Goal: Information Seeking & Learning: Understand process/instructions

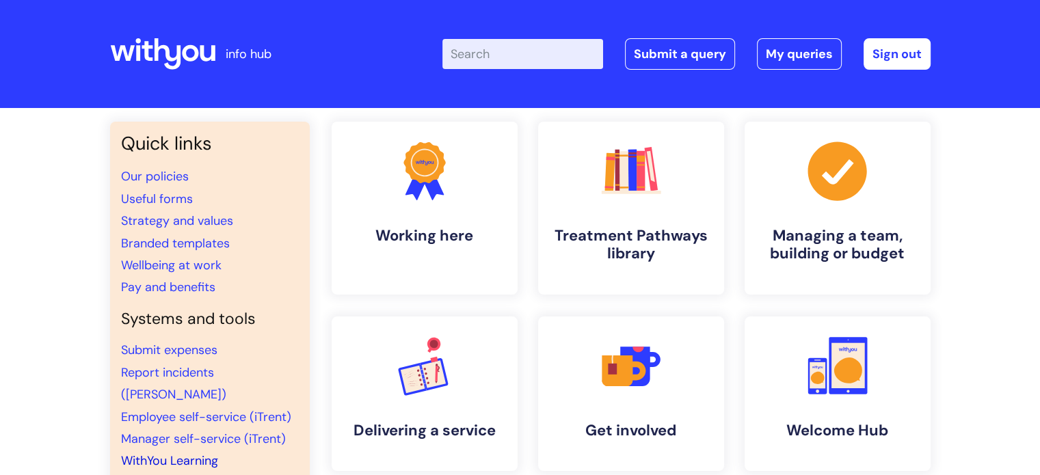
click at [183, 453] on link "WithYou Learning" at bounding box center [169, 461] width 97 height 16
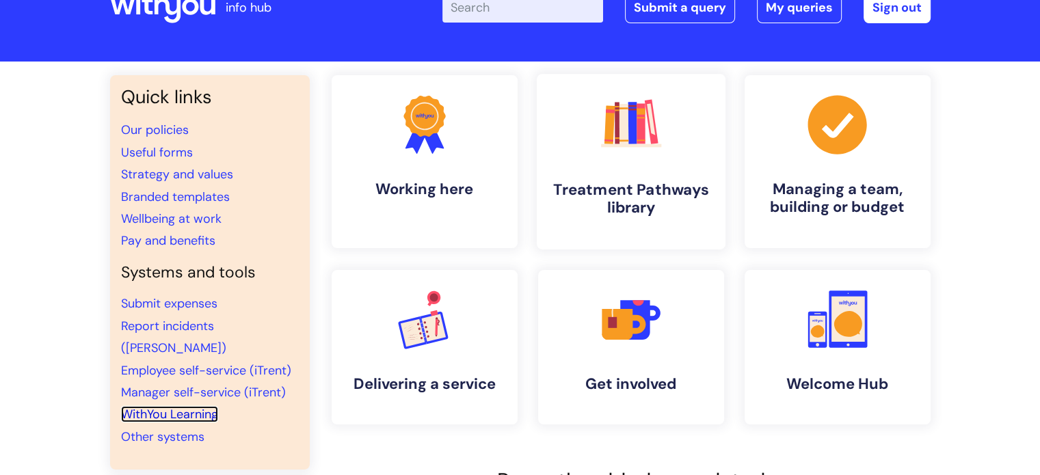
scroll to position [137, 0]
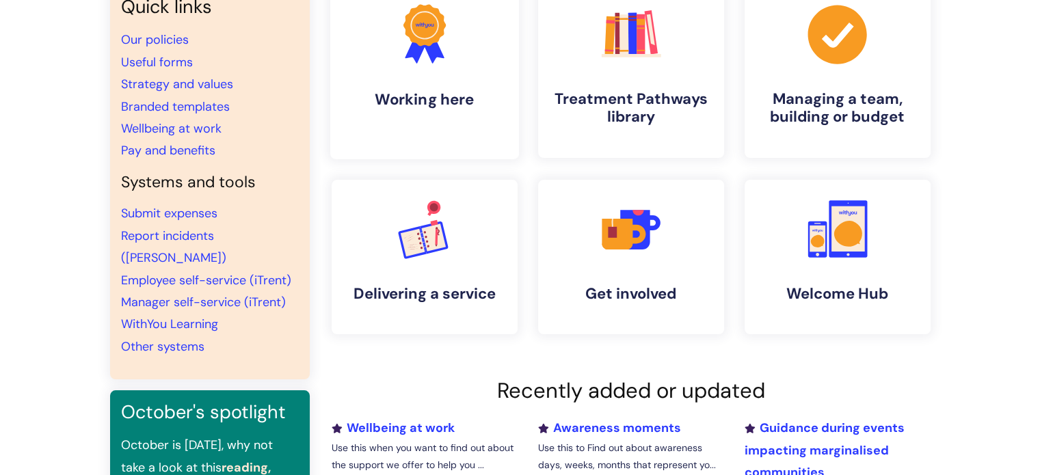
click at [438, 39] on icon at bounding box center [424, 25] width 42 height 42
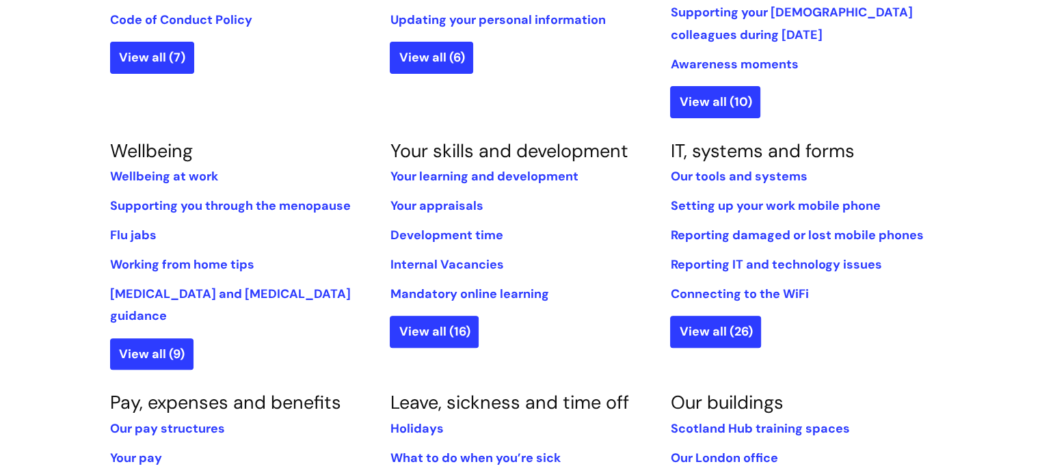
scroll to position [479, 0]
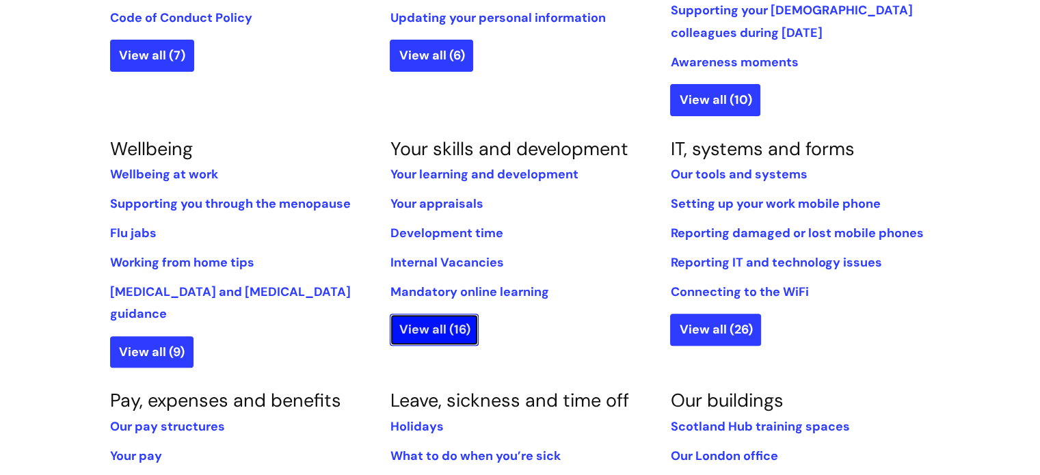
click at [428, 323] on link "View all (16)" at bounding box center [434, 329] width 89 height 31
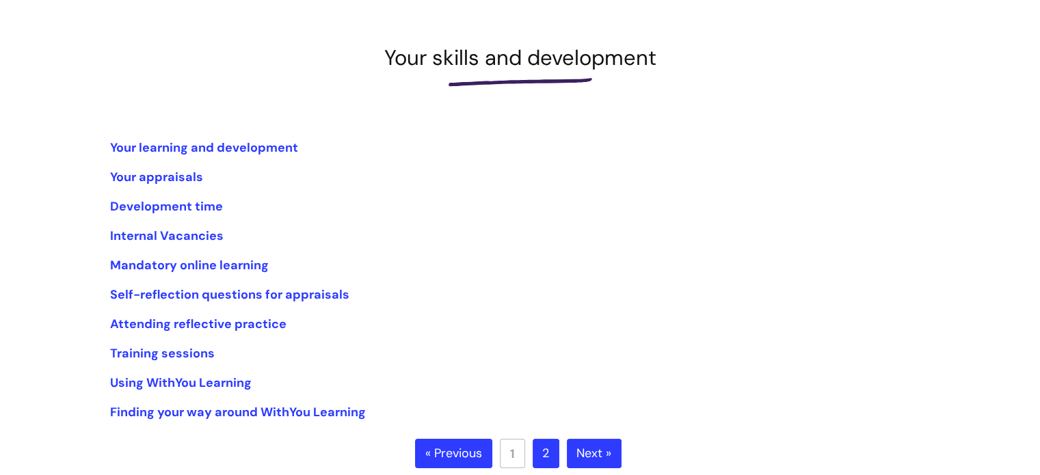
scroll to position [205, 0]
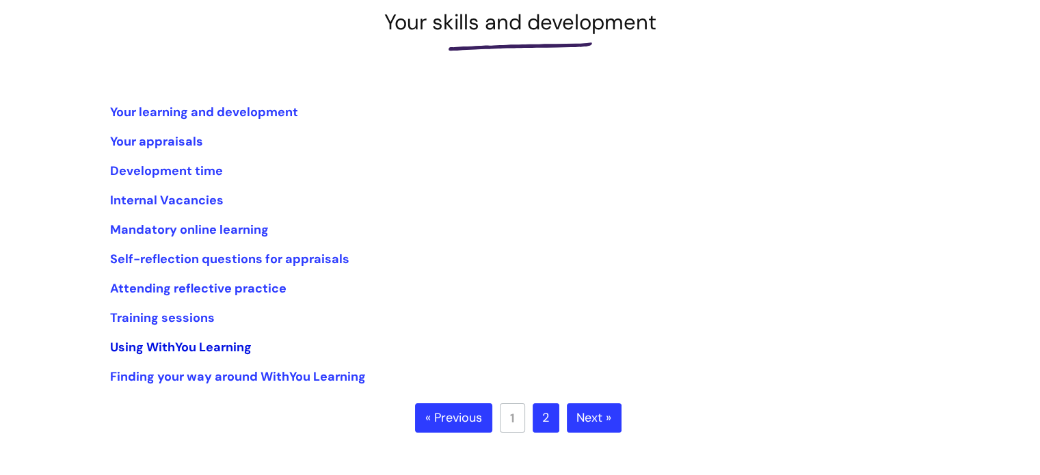
click at [133, 347] on link "Using WithYou Learning" at bounding box center [181, 347] width 142 height 16
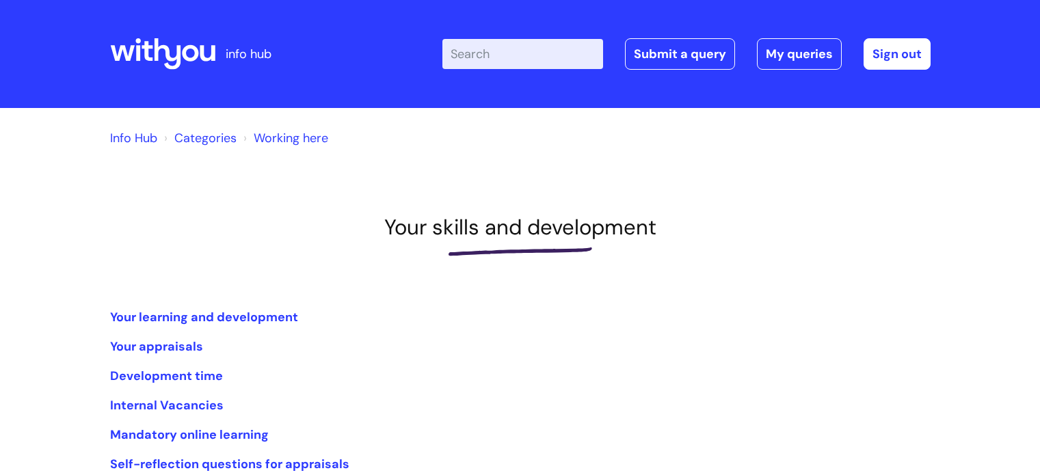
scroll to position [205, 0]
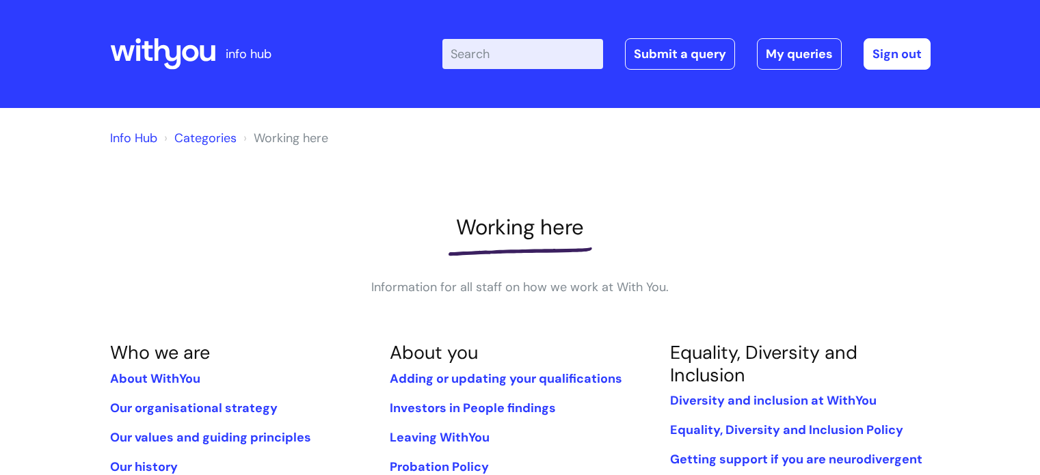
scroll to position [479, 0]
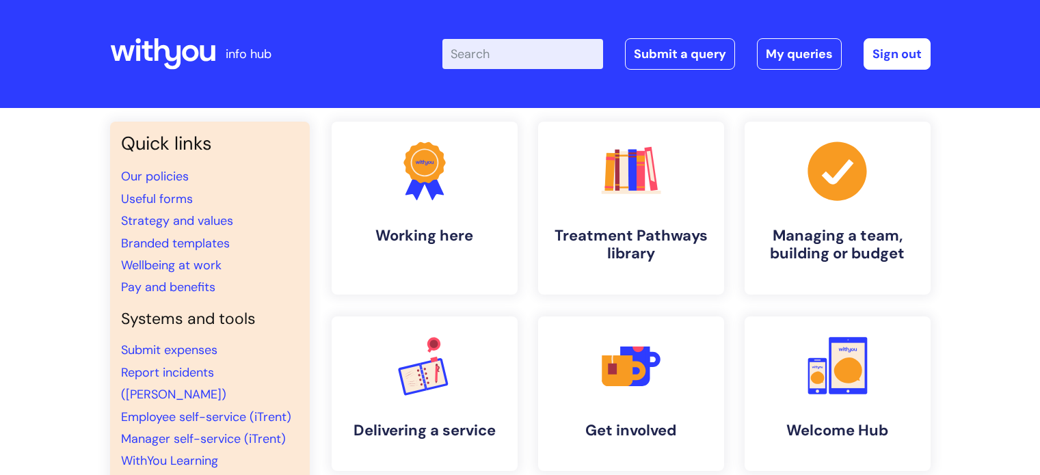
scroll to position [138, 0]
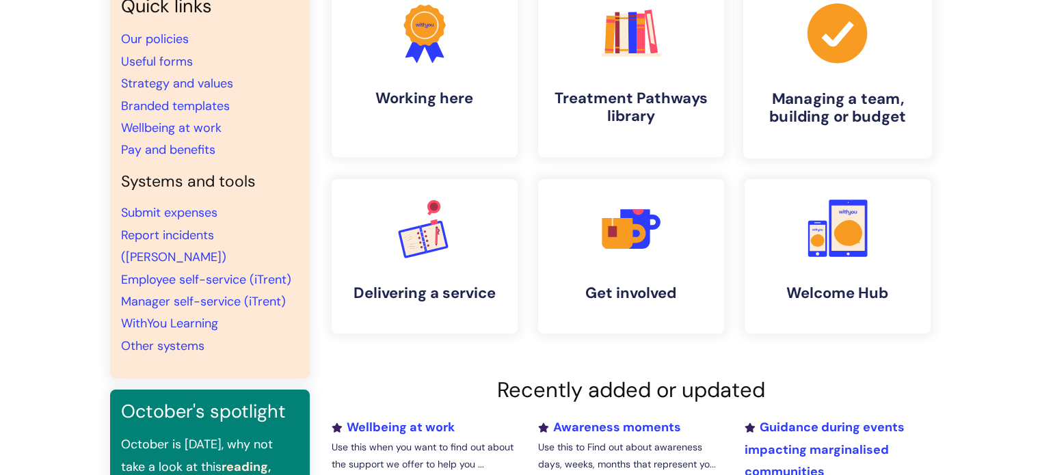
click at [828, 109] on h4 "Managing a team, building or budget" at bounding box center [838, 108] width 167 height 37
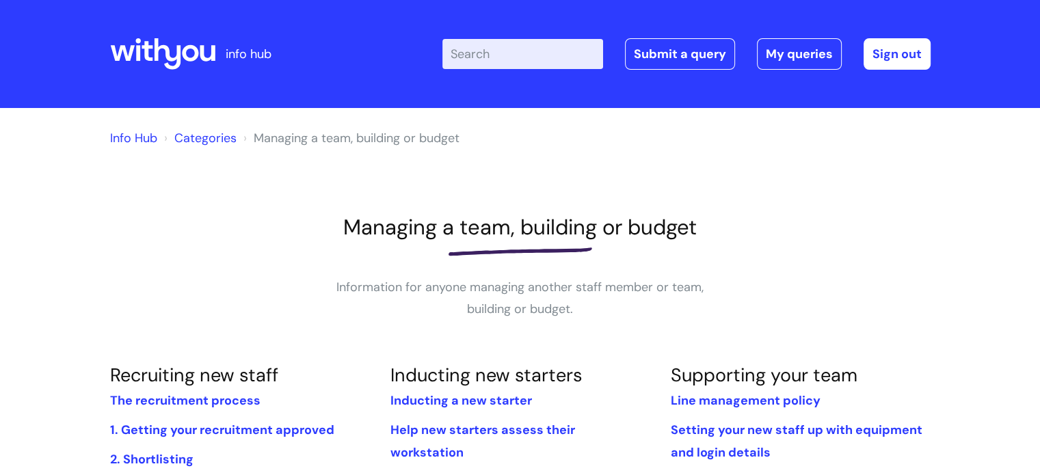
click at [512, 35] on div "Enter your search term here... Search Submit a query My queries Welcome Fiona W…" at bounding box center [622, 54] width 617 height 81
click at [480, 46] on input "Enter your search term here..." at bounding box center [523, 54] width 161 height 30
type input "assign learing"
click button "Search" at bounding box center [0, 0] width 0 height 0
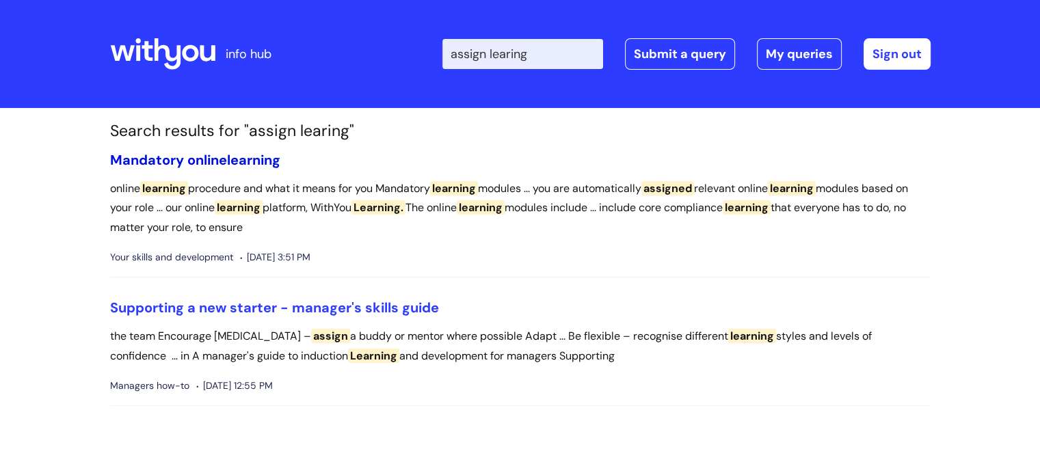
click at [222, 161] on link "Mandatory online learning" at bounding box center [195, 160] width 170 height 18
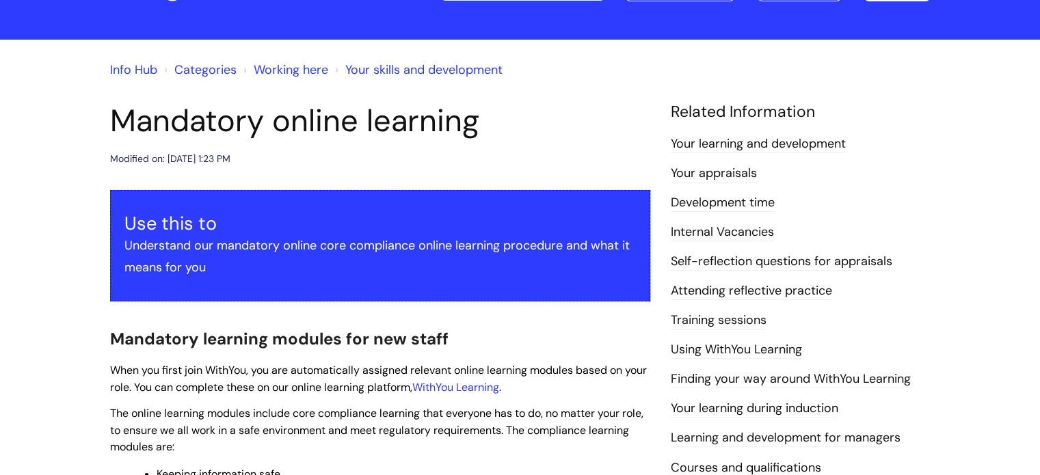
scroll to position [205, 0]
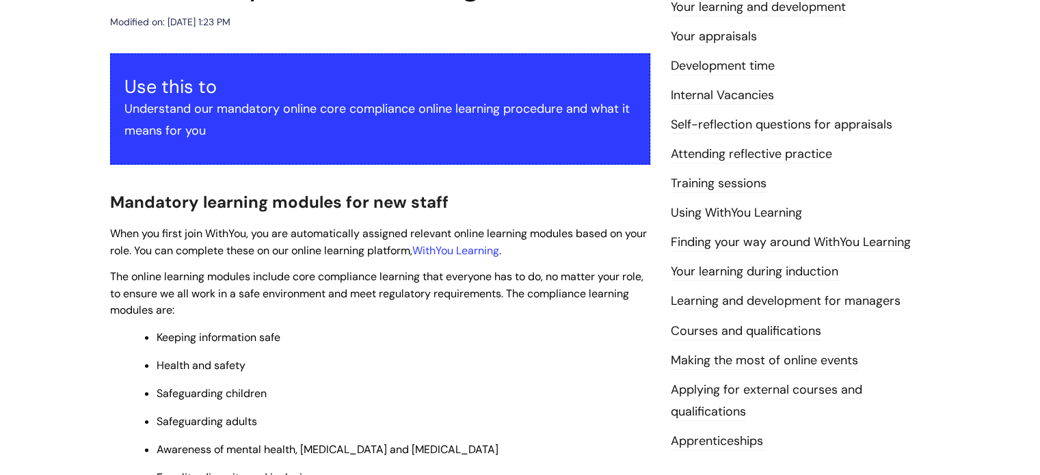
click at [854, 243] on link "Finding your way around WithYou Learning" at bounding box center [791, 243] width 240 height 18
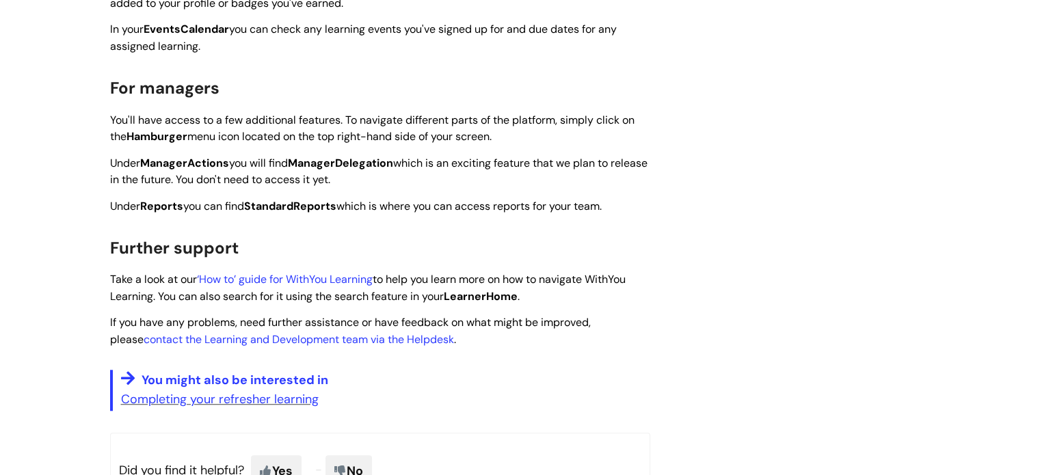
scroll to position [1095, 0]
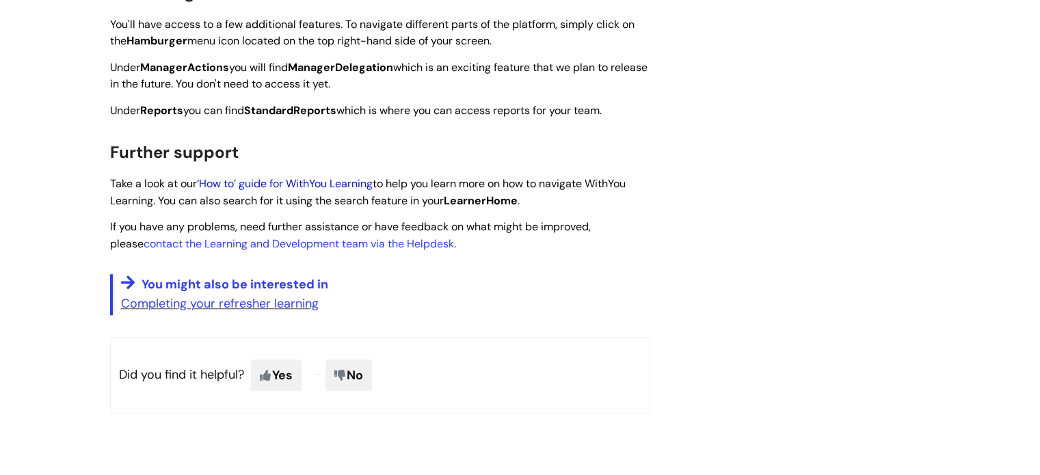
click at [332, 181] on link "‘How to’ guide for WithYou Learning" at bounding box center [285, 183] width 176 height 14
